Goal: Check status: Check status

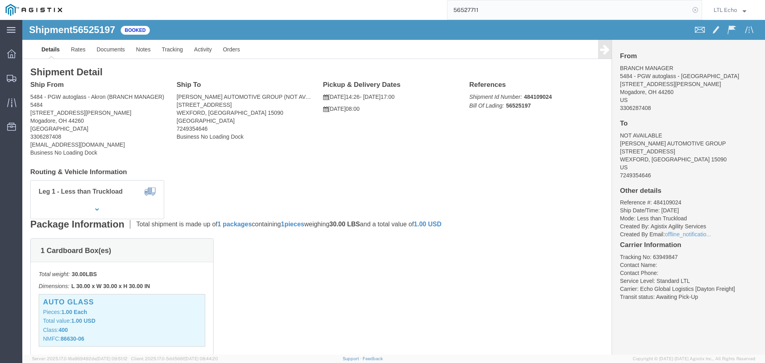
click at [698, 10] on icon at bounding box center [695, 9] width 11 height 11
click at [691, 10] on icon at bounding box center [695, 9] width 11 height 11
paste input "56482356"
type input "56482356"
click at [696, 12] on icon at bounding box center [695, 9] width 11 height 11
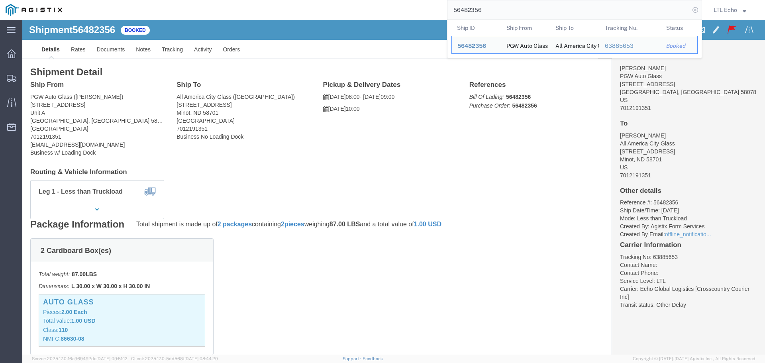
click at [696, 9] on icon at bounding box center [695, 9] width 11 height 11
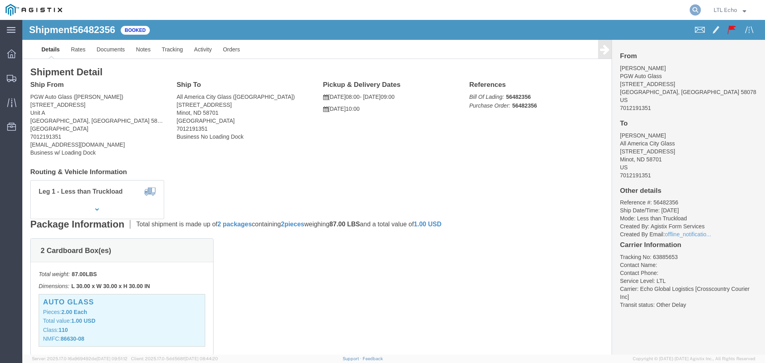
click at [693, 10] on icon at bounding box center [695, 9] width 11 height 11
click at [489, 12] on input "search" at bounding box center [568, 9] width 242 height 19
paste input "56468966"
type input "56468966"
click at [694, 11] on icon at bounding box center [695, 9] width 11 height 11
